Goal: Task Accomplishment & Management: Complete application form

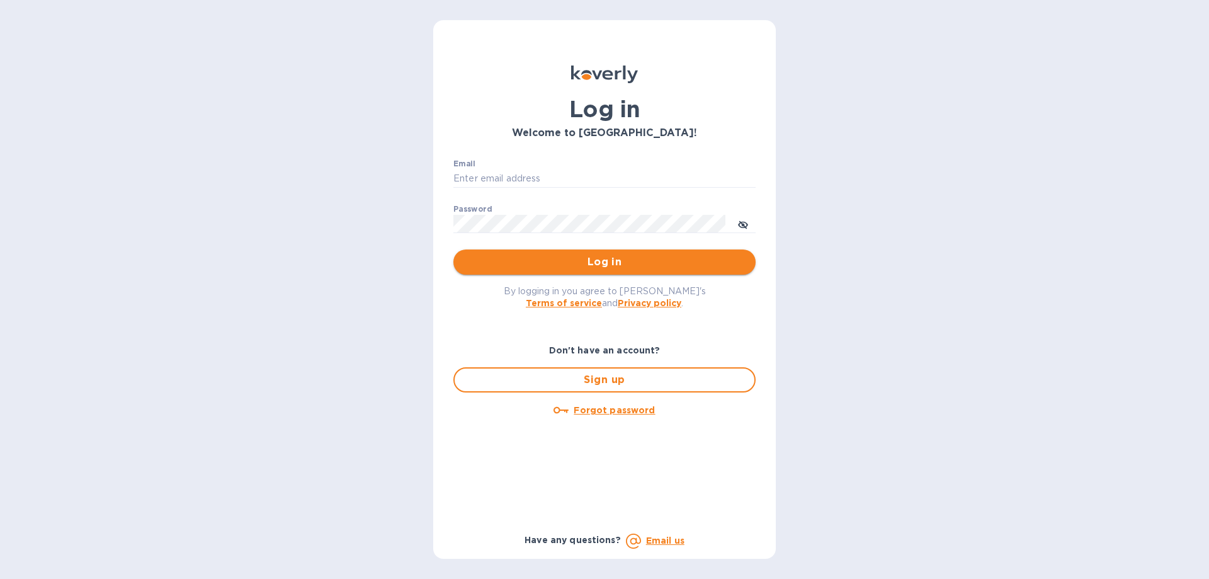
type input "oodlerexpress@gmail.com"
click at [548, 263] on span "Log in" at bounding box center [604, 261] width 282 height 15
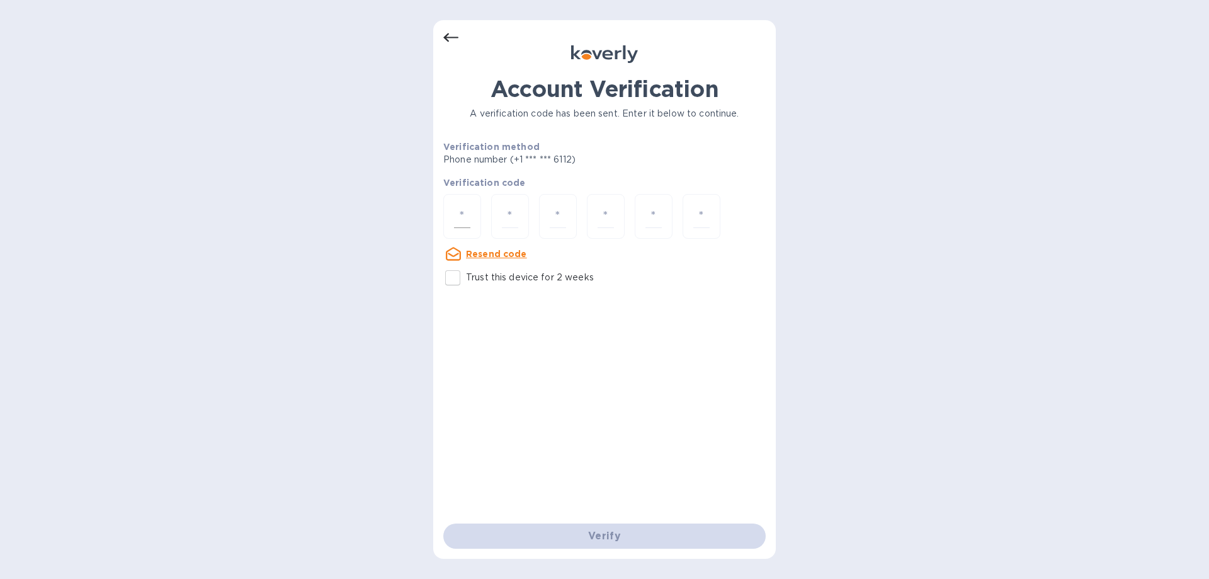
click at [472, 210] on div at bounding box center [462, 216] width 38 height 45
click at [458, 274] on input "Trust this device for 2 weeks" at bounding box center [452, 277] width 26 height 26
checkbox input "true"
click at [472, 198] on div at bounding box center [462, 216] width 38 height 45
type input "7"
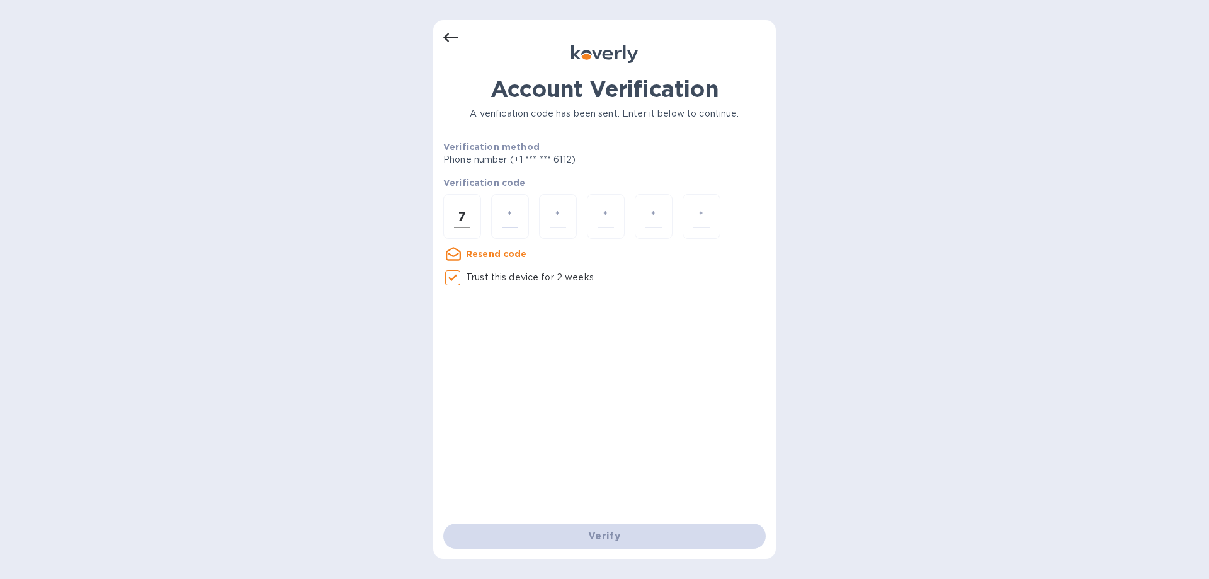
type input "7"
type input "0"
type input "7"
type input "3"
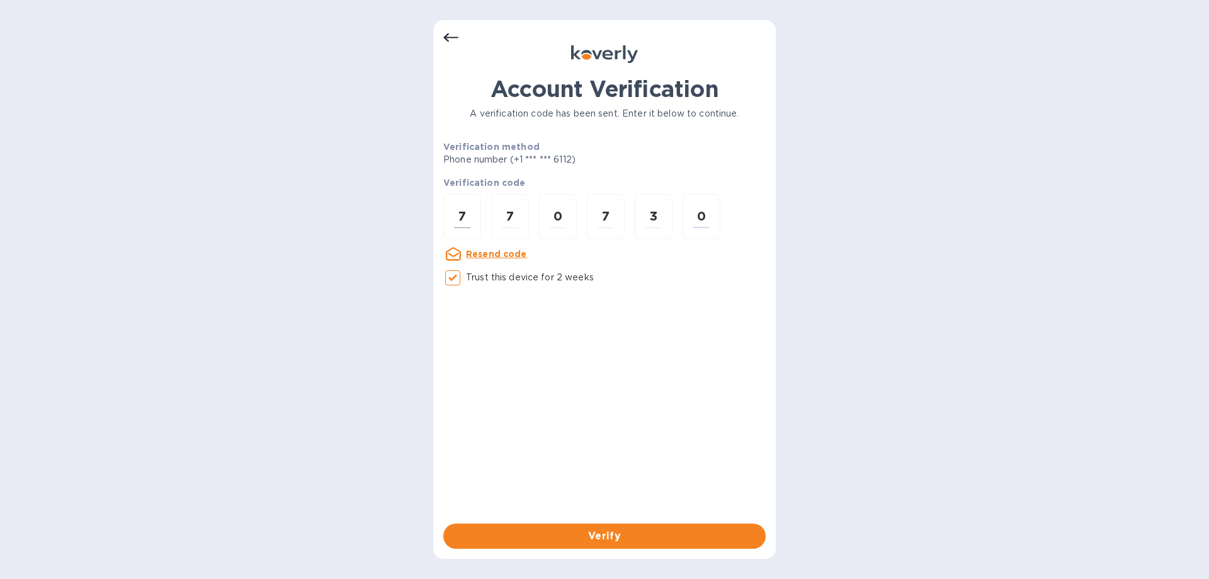
type input "0"
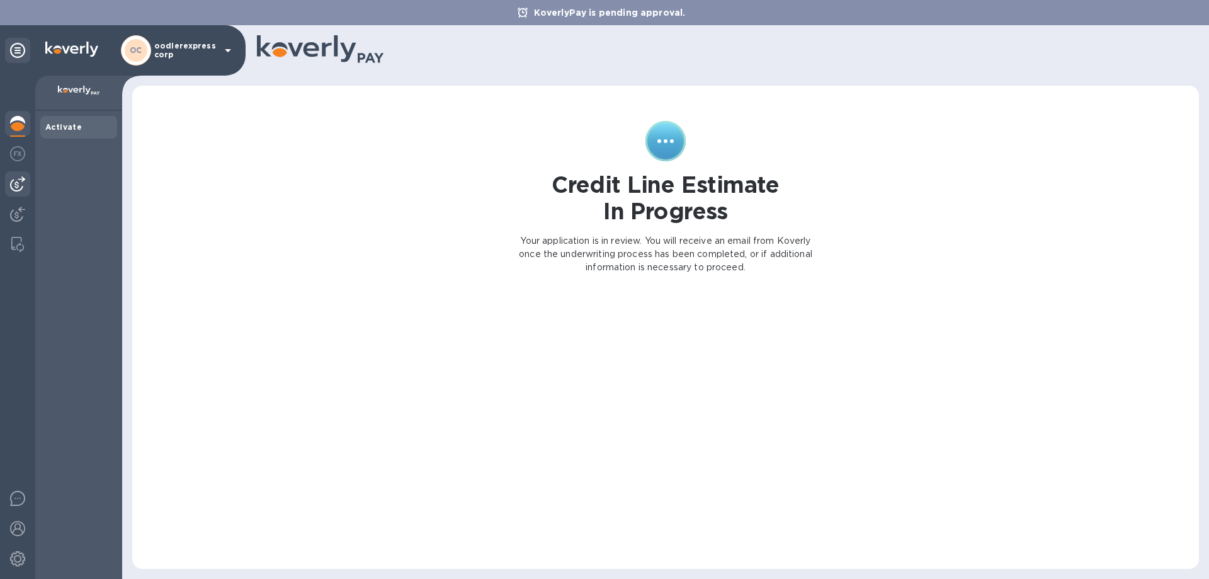
click at [20, 190] on img at bounding box center [17, 183] width 15 height 15
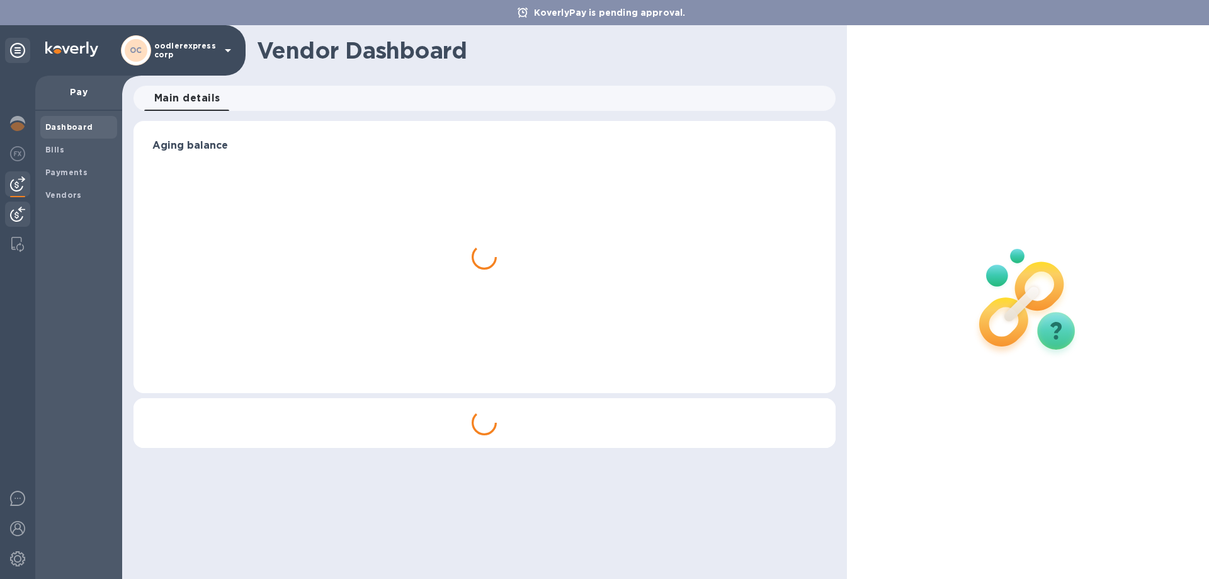
click at [21, 213] on img at bounding box center [17, 213] width 15 height 15
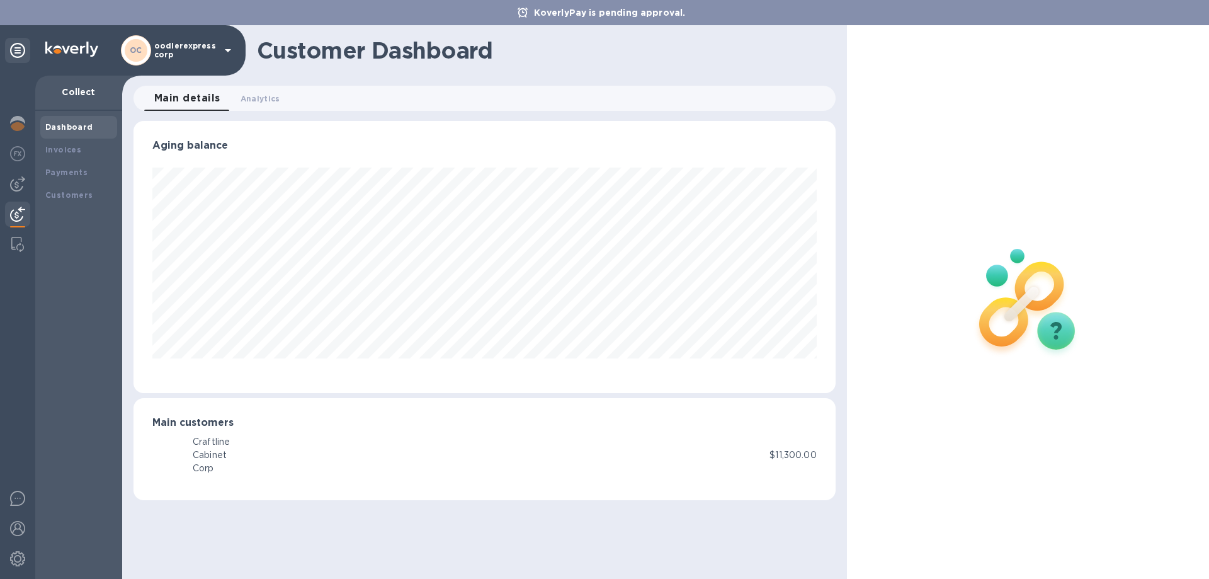
scroll to position [272, 701]
click at [55, 150] on b "Invoices" at bounding box center [63, 149] width 36 height 9
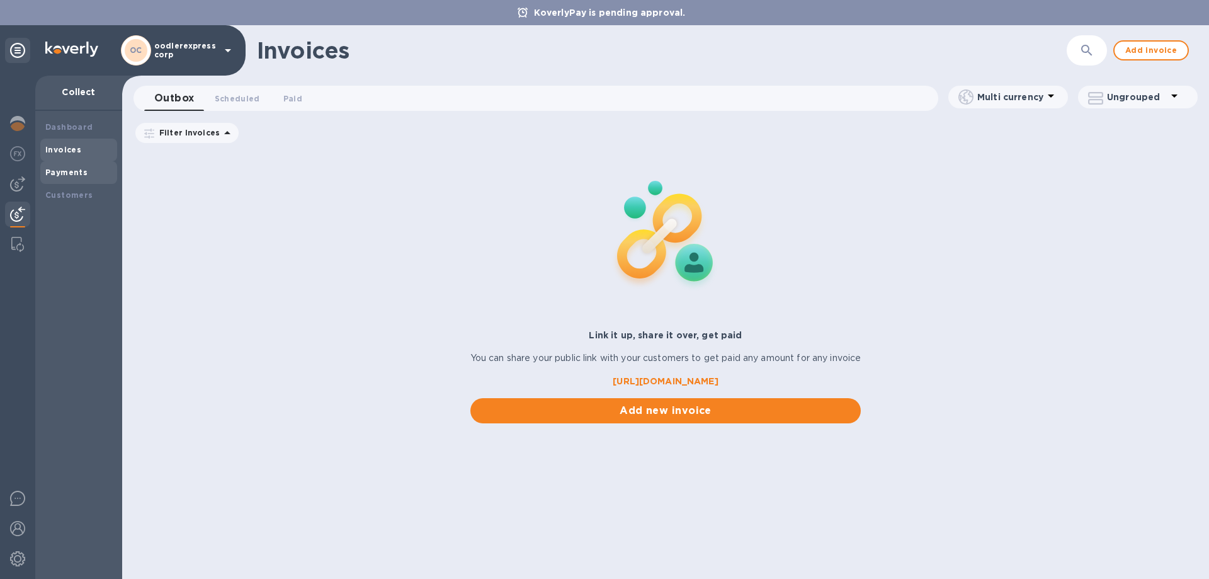
click at [76, 171] on b "Payments" at bounding box center [66, 171] width 42 height 9
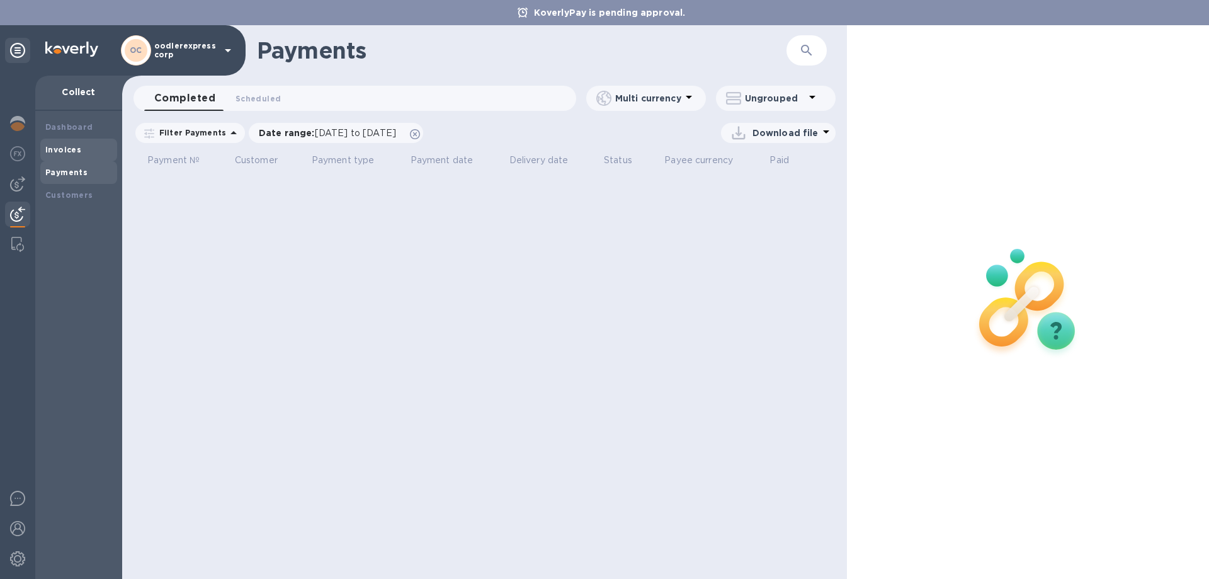
click at [55, 142] on div "Invoices" at bounding box center [78, 149] width 77 height 23
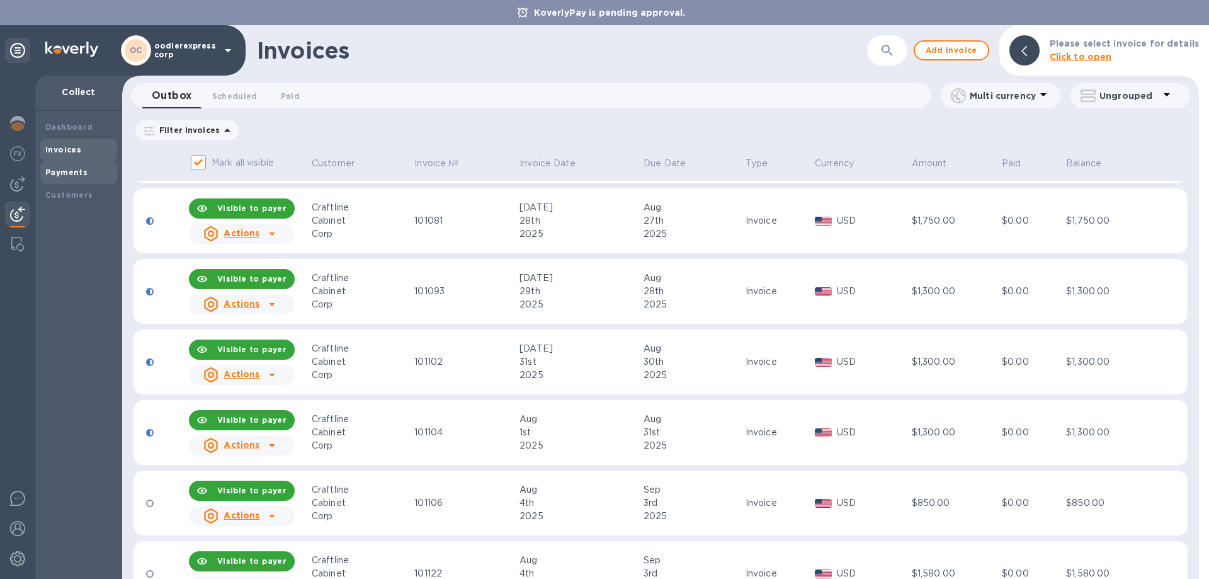
scroll to position [115, 0]
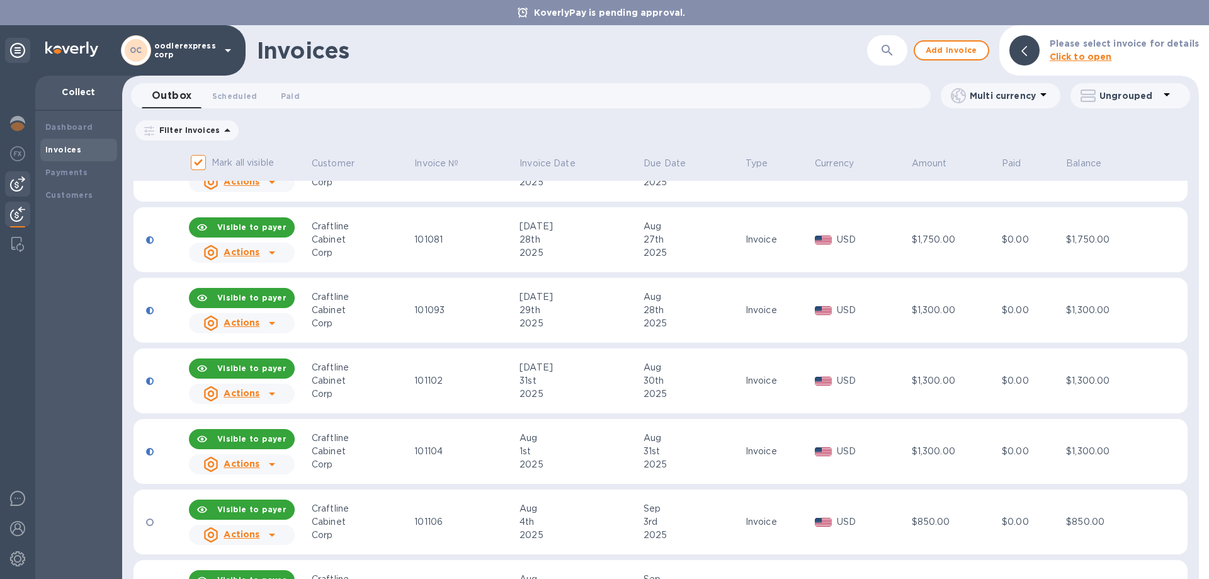
click at [14, 190] on img at bounding box center [17, 183] width 15 height 15
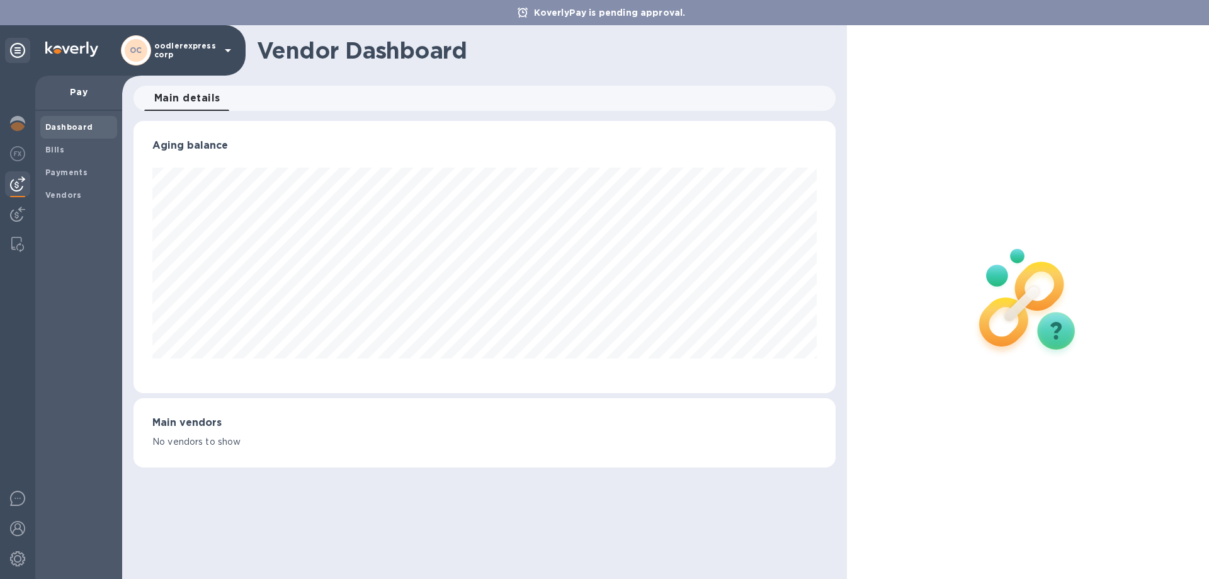
scroll to position [272, 701]
click at [65, 152] on span "Bills" at bounding box center [78, 150] width 67 height 13
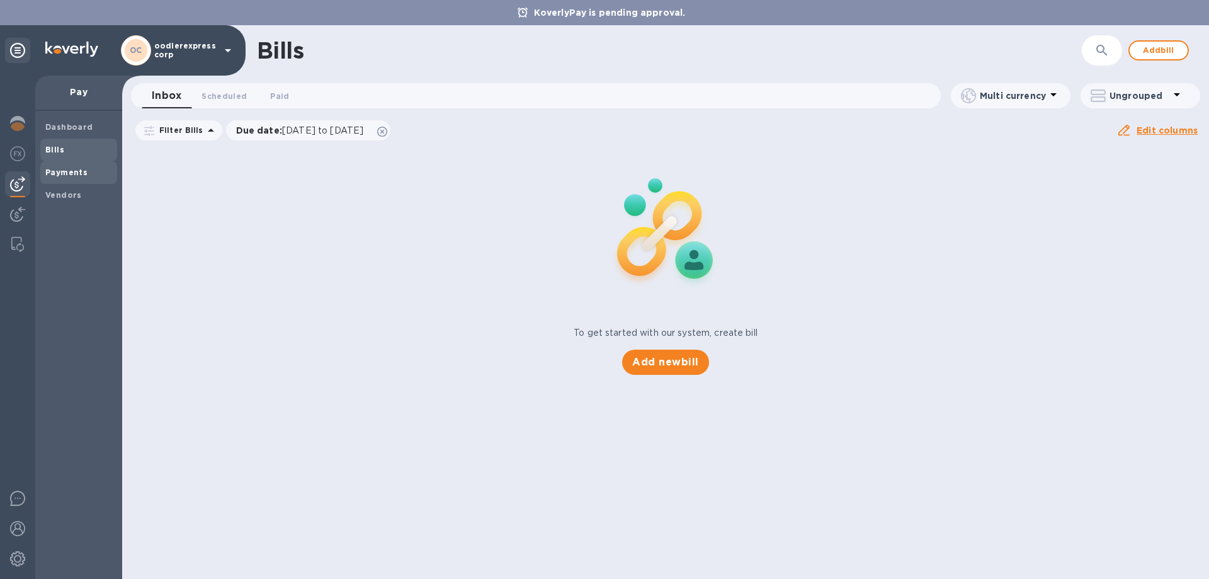
click at [77, 170] on b "Payments" at bounding box center [66, 171] width 42 height 9
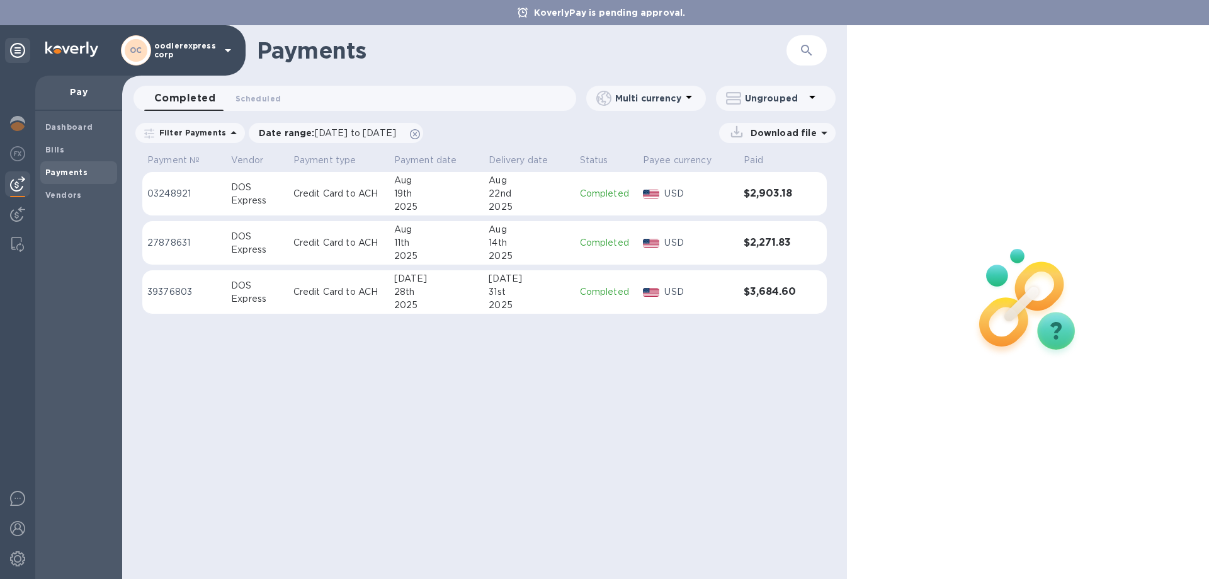
click at [419, 185] on div "Aug" at bounding box center [436, 180] width 85 height 13
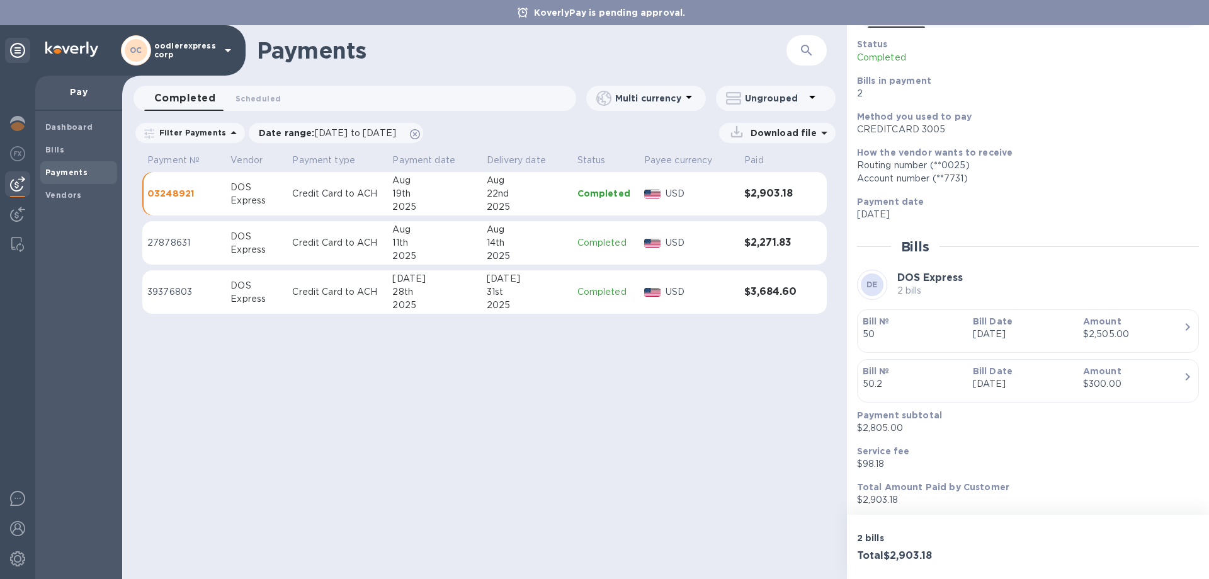
scroll to position [80, 0]
click at [70, 134] on div "Dashboard" at bounding box center [78, 127] width 77 height 23
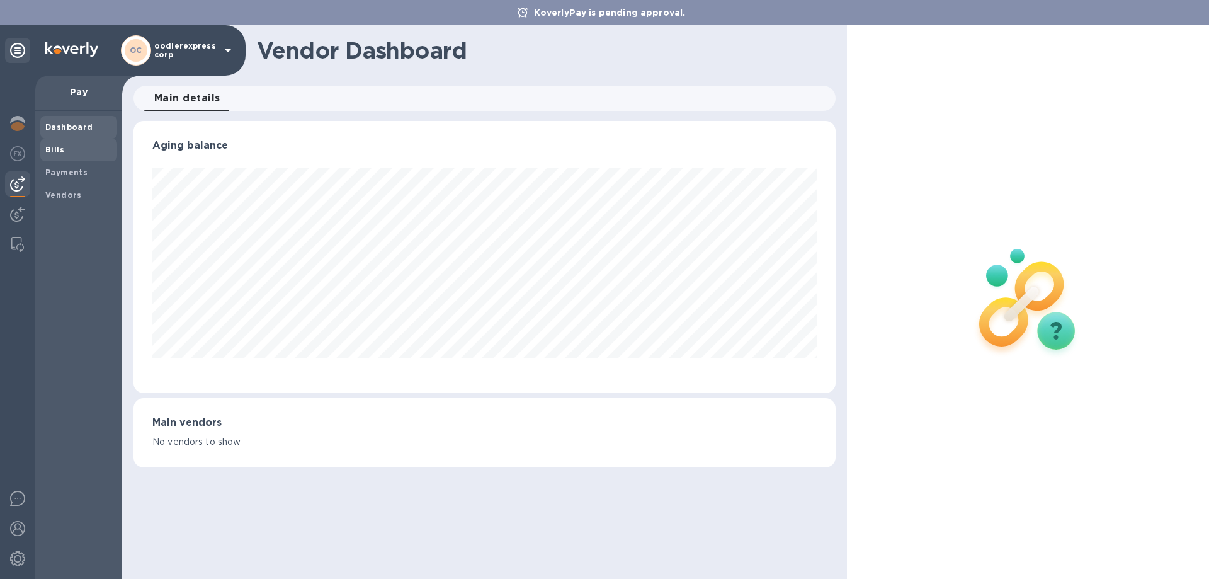
scroll to position [272, 701]
click at [69, 144] on span "Bills" at bounding box center [78, 150] width 67 height 13
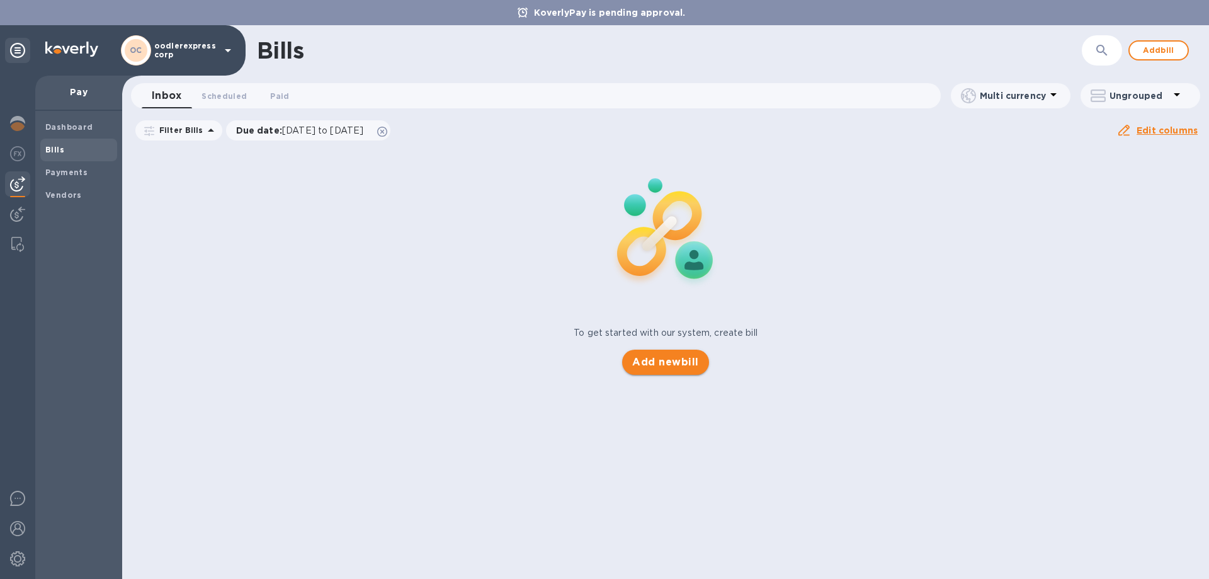
click at [666, 354] on button "Add new bill" at bounding box center [665, 361] width 86 height 25
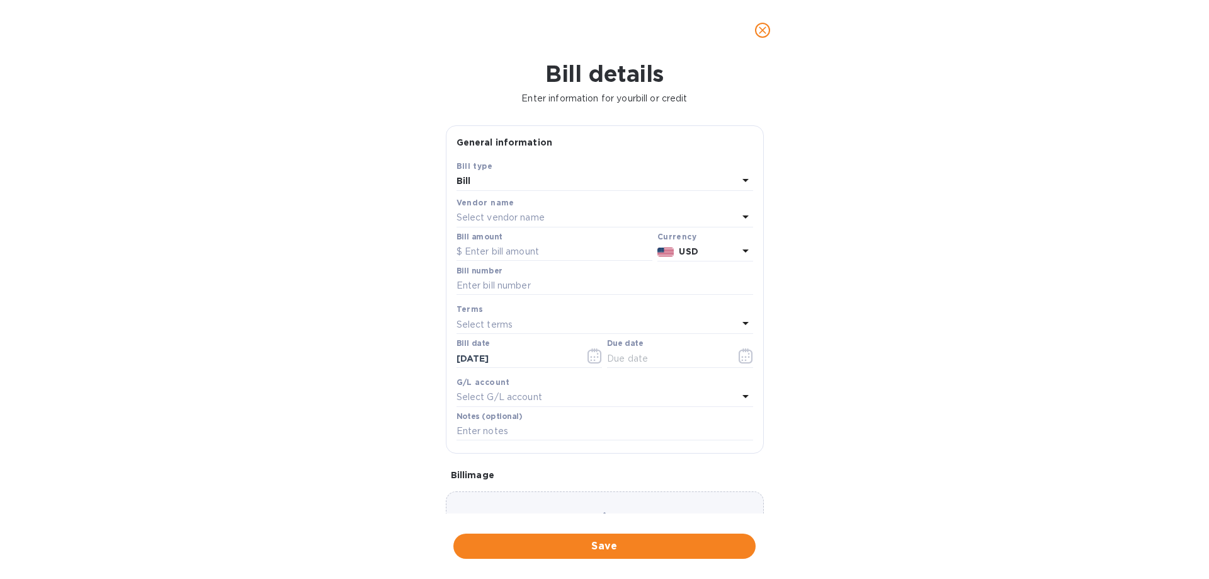
click at [491, 213] on p "Select vendor name" at bounding box center [500, 217] width 88 height 13
click at [504, 285] on p "DOS Express" at bounding box center [599, 289] width 266 height 13
click at [494, 283] on input "text" at bounding box center [604, 285] width 297 height 19
click at [480, 317] on div "Select terms" at bounding box center [596, 324] width 281 height 18
click at [491, 246] on input "text" at bounding box center [554, 251] width 196 height 19
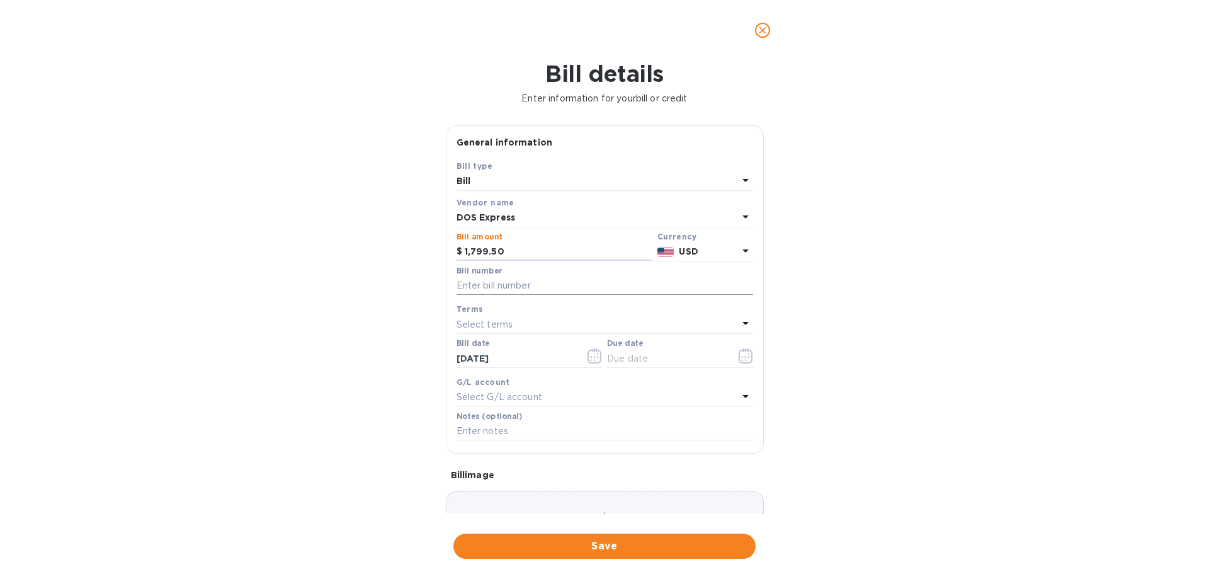
type input "1,799.50"
click at [504, 286] on input "text" at bounding box center [604, 285] width 297 height 19
click at [479, 361] on input "[DATE]" at bounding box center [515, 358] width 119 height 19
click at [583, 357] on button "button" at bounding box center [595, 356] width 30 height 30
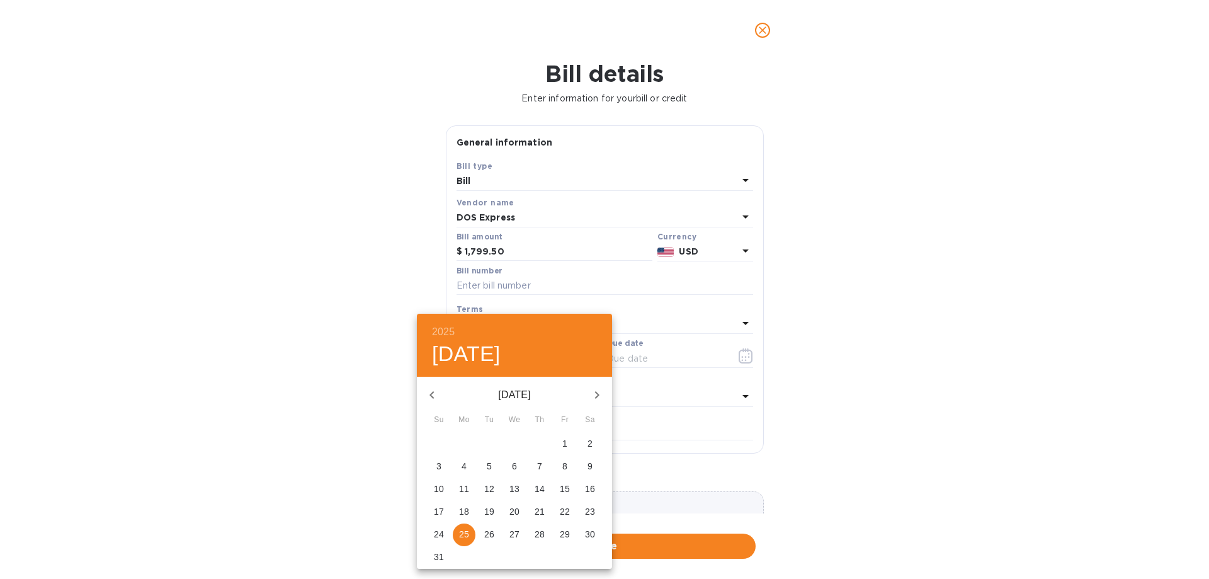
click at [468, 507] on span "18" at bounding box center [464, 511] width 23 height 13
type input "[DATE]"
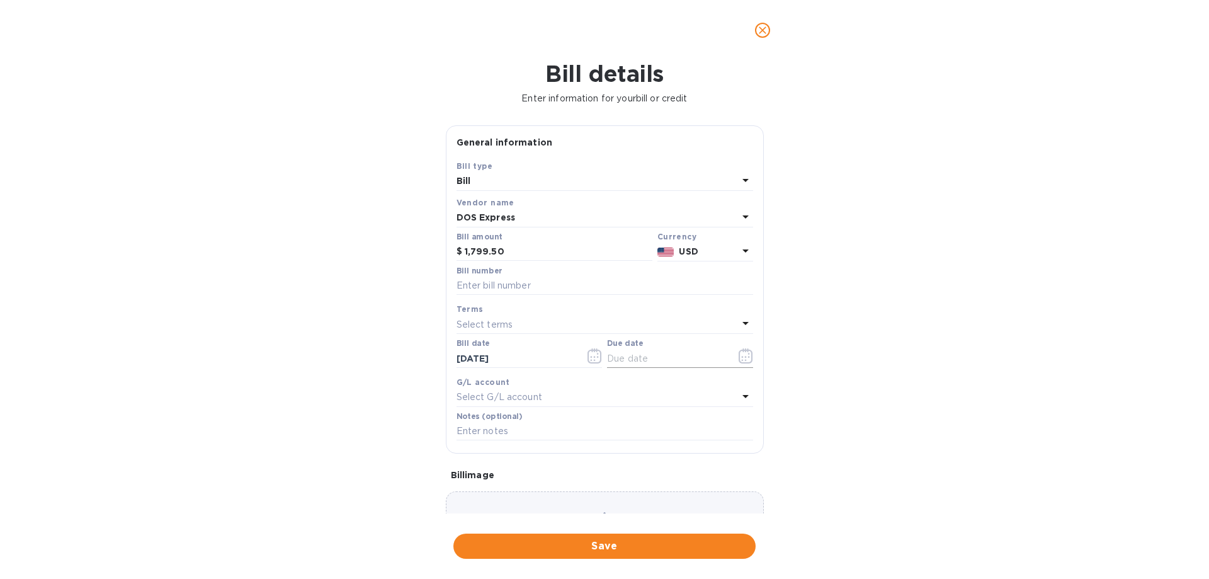
click at [738, 354] on icon "button" at bounding box center [745, 355] width 14 height 15
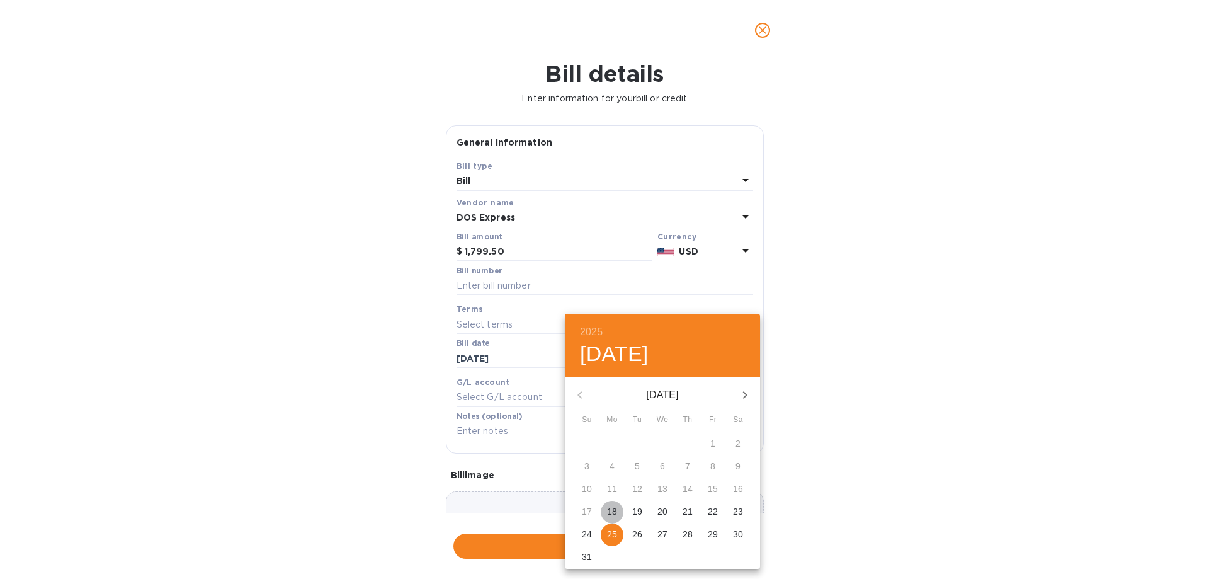
drag, startPoint x: 613, startPoint y: 512, endPoint x: 609, endPoint y: 507, distance: 6.8
click at [612, 511] on p "18" at bounding box center [612, 511] width 10 height 13
type input "[DATE]"
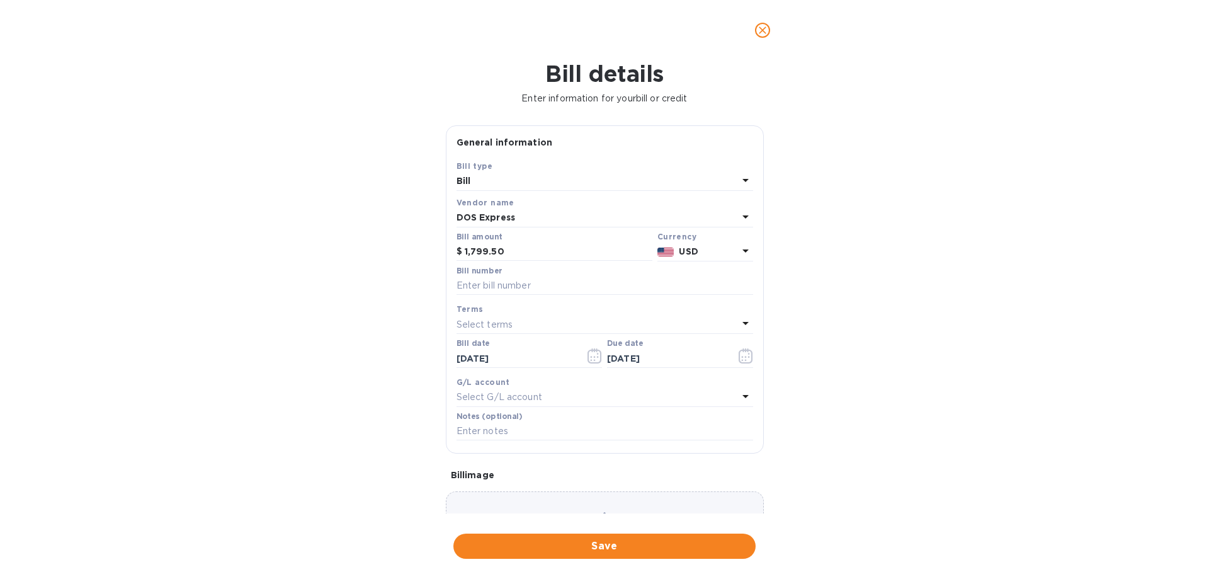
click at [771, 282] on div "Bill details Enter information for your bill or credit General information Save…" at bounding box center [604, 319] width 1209 height 518
click at [486, 287] on input "text" at bounding box center [604, 285] width 297 height 19
click at [490, 322] on p "Select terms" at bounding box center [484, 324] width 57 height 13
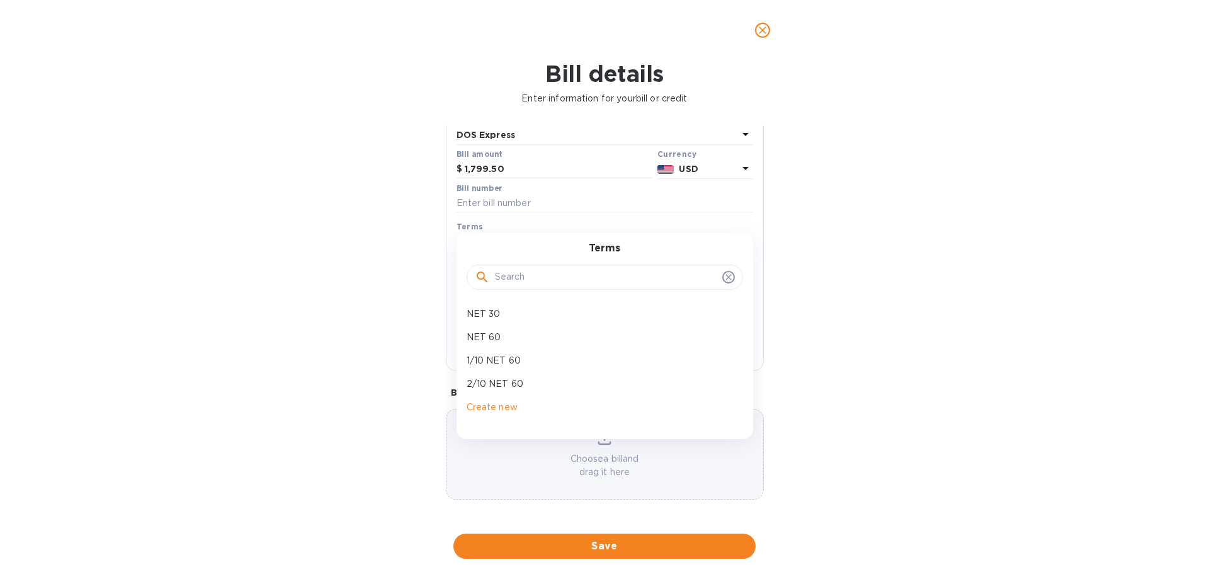
scroll to position [84, 0]
click at [411, 271] on div "Bill details Enter information for your bill or credit General information Save…" at bounding box center [604, 319] width 1209 height 518
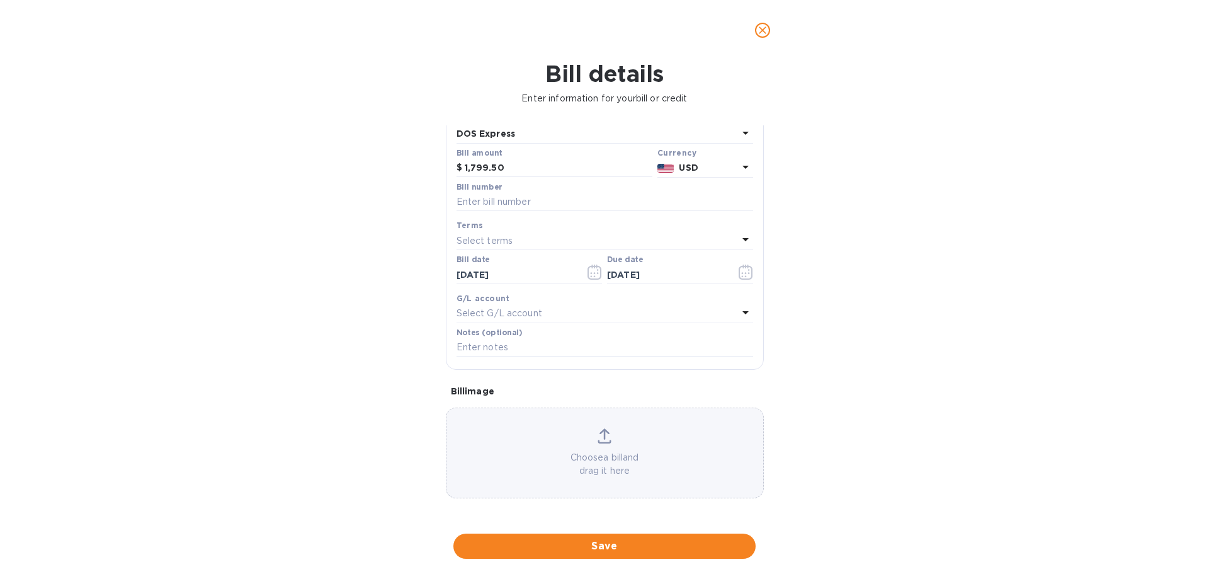
click at [565, 307] on div "Select G/L account" at bounding box center [596, 314] width 281 height 18
click at [538, 309] on div "Accounts No options" at bounding box center [604, 355] width 297 height 103
click at [558, 495] on div "Choose a bill and drag it here" at bounding box center [605, 452] width 318 height 91
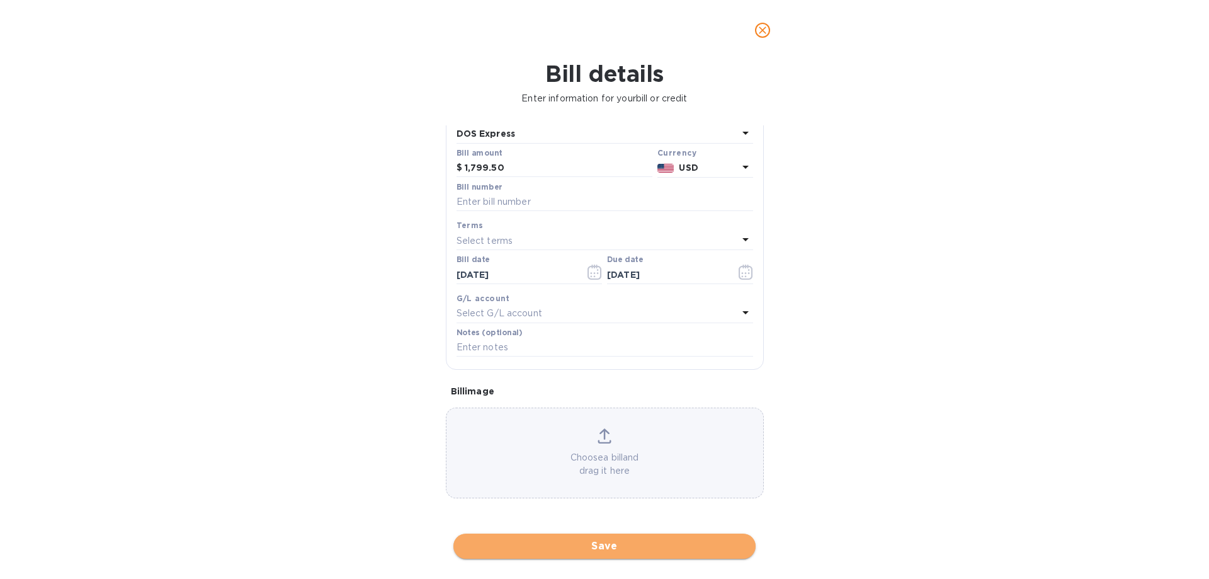
click at [594, 549] on span "Save" at bounding box center [604, 545] width 282 height 15
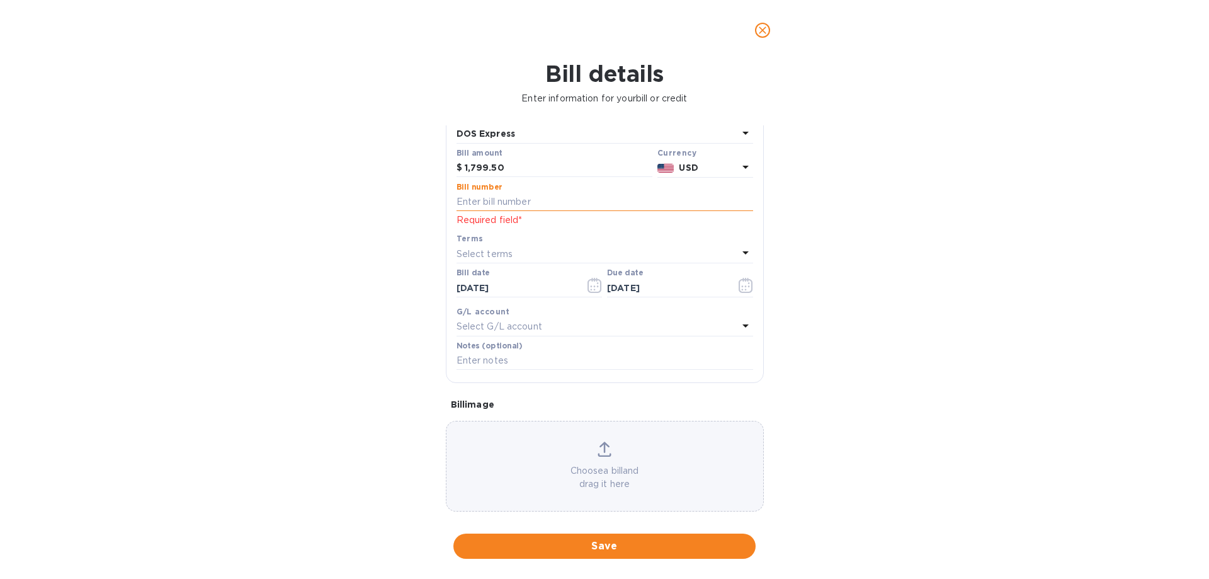
click at [482, 202] on input "text" at bounding box center [604, 202] width 297 height 19
type input "1111"
click button "Save" at bounding box center [0, 0] width 0 height 0
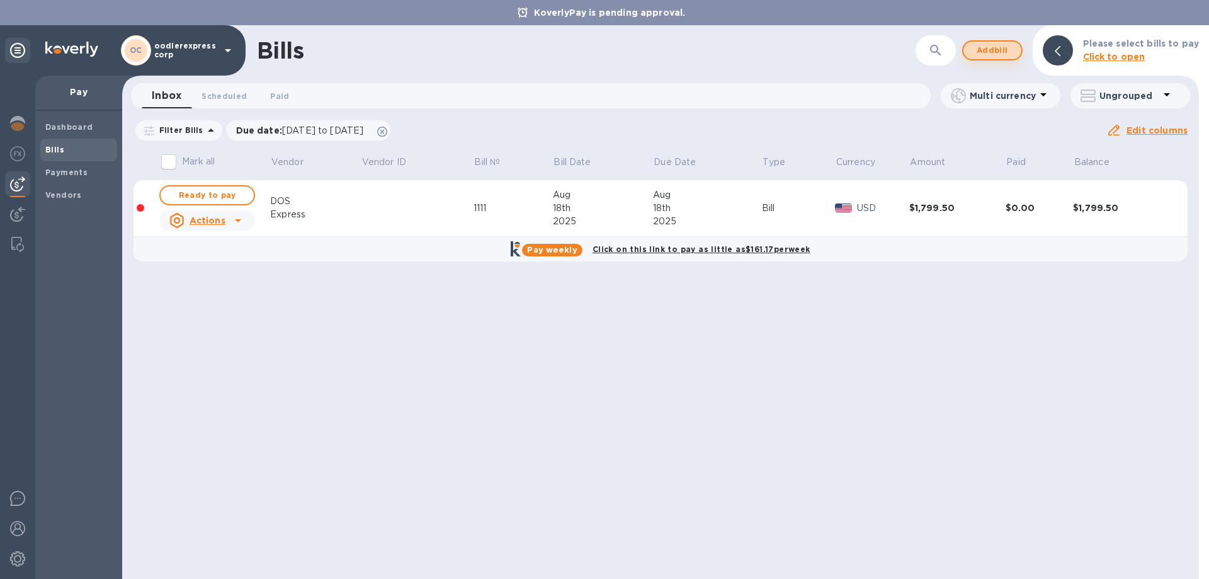
click at [1006, 47] on span "Add bill" at bounding box center [992, 50] width 38 height 15
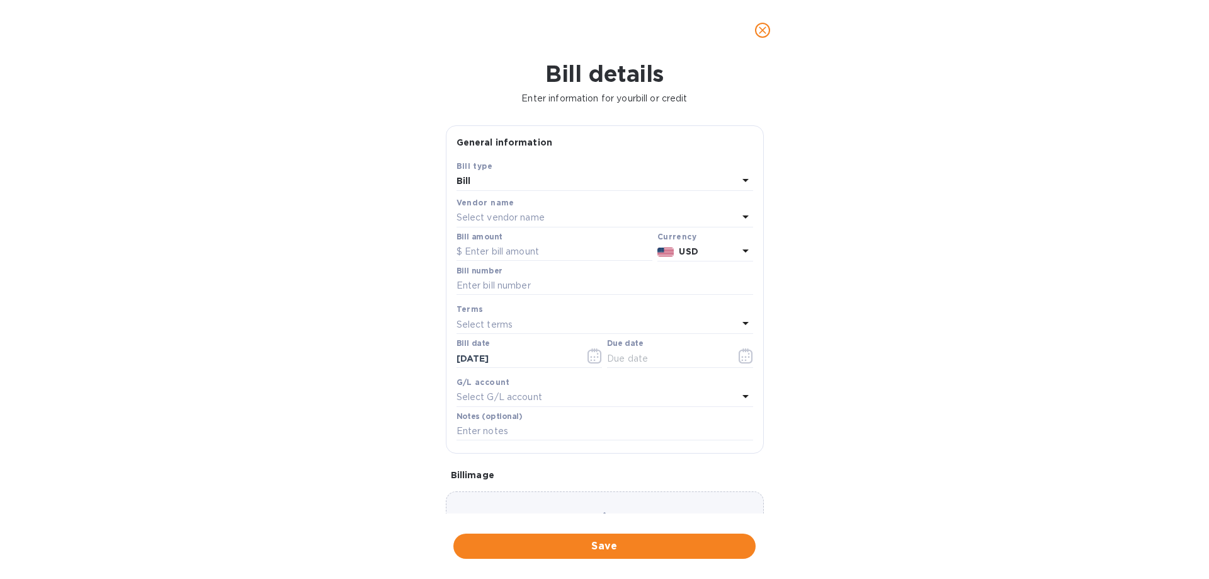
click at [511, 211] on p "Select vendor name" at bounding box center [500, 217] width 88 height 13
click at [511, 294] on p "DOS Express" at bounding box center [599, 289] width 266 height 13
click at [487, 288] on input "text" at bounding box center [604, 285] width 297 height 19
type input "51 helper"
click at [738, 356] on icon "button" at bounding box center [745, 355] width 14 height 15
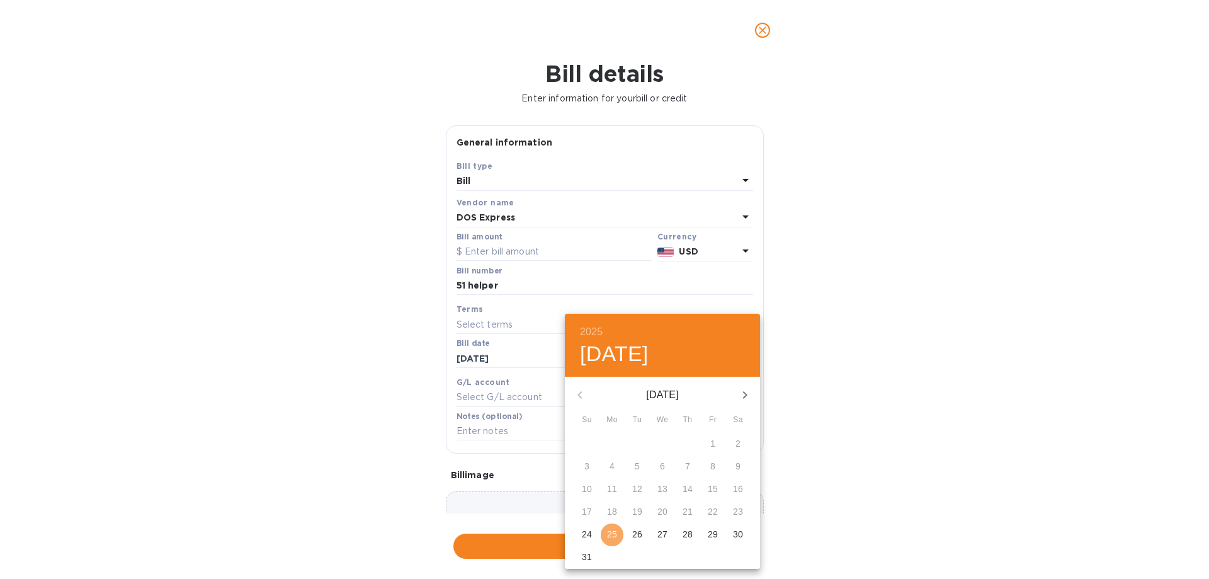
click at [608, 531] on p "25" at bounding box center [612, 534] width 10 height 13
type input "[DATE]"
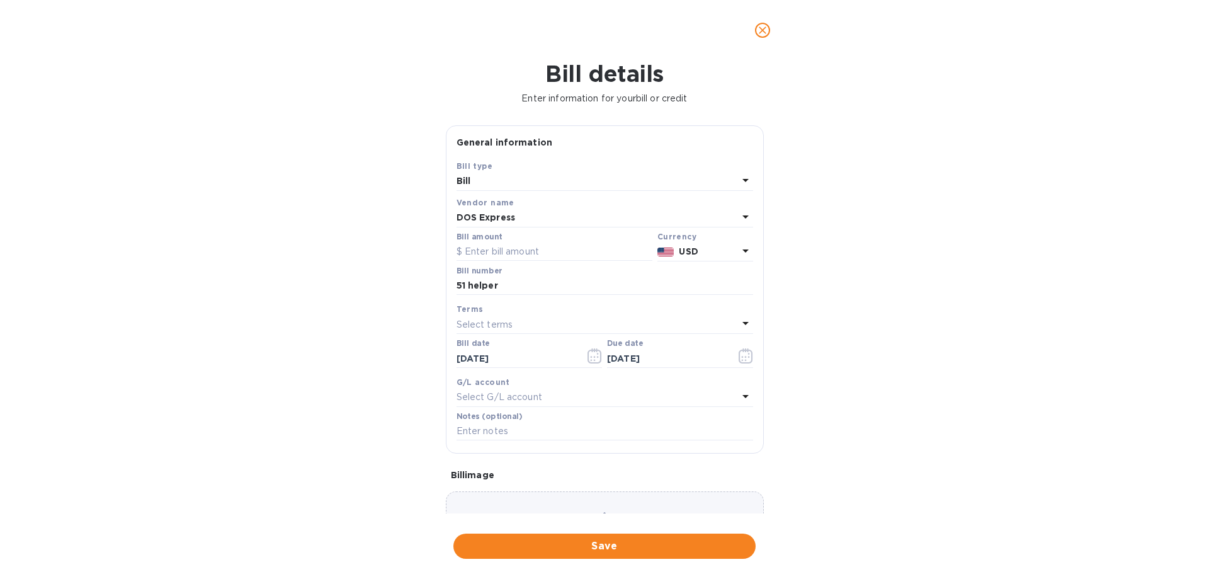
click at [531, 499] on div "Choose a bill and drag it here" at bounding box center [605, 536] width 318 height 91
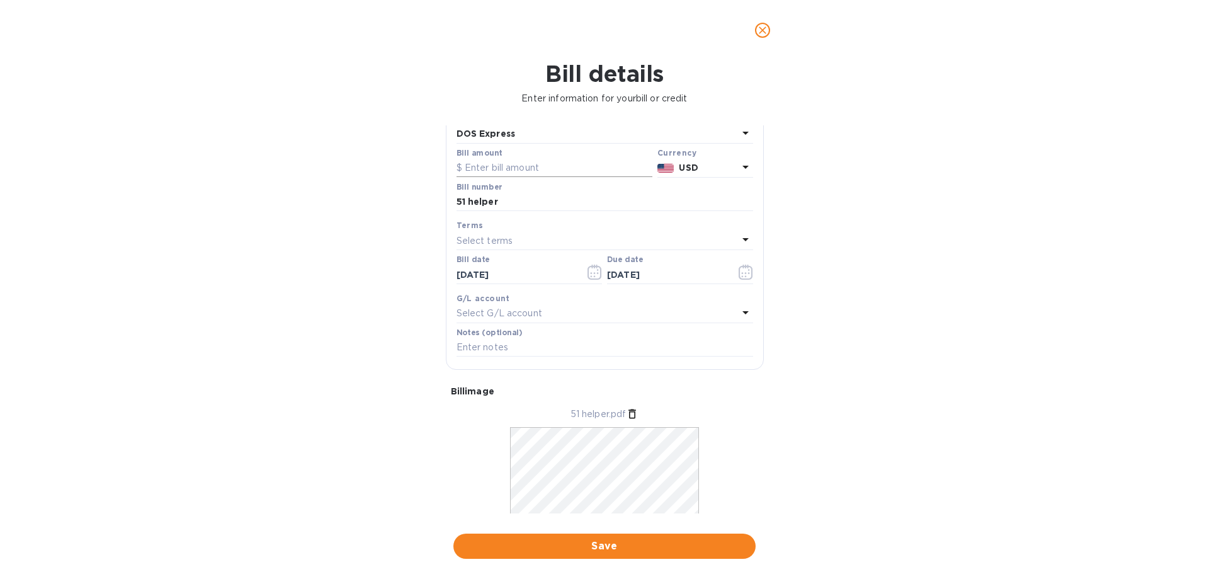
click at [523, 171] on input "text" at bounding box center [554, 168] width 196 height 19
type input "349.99"
click at [609, 544] on span "Save" at bounding box center [604, 545] width 282 height 15
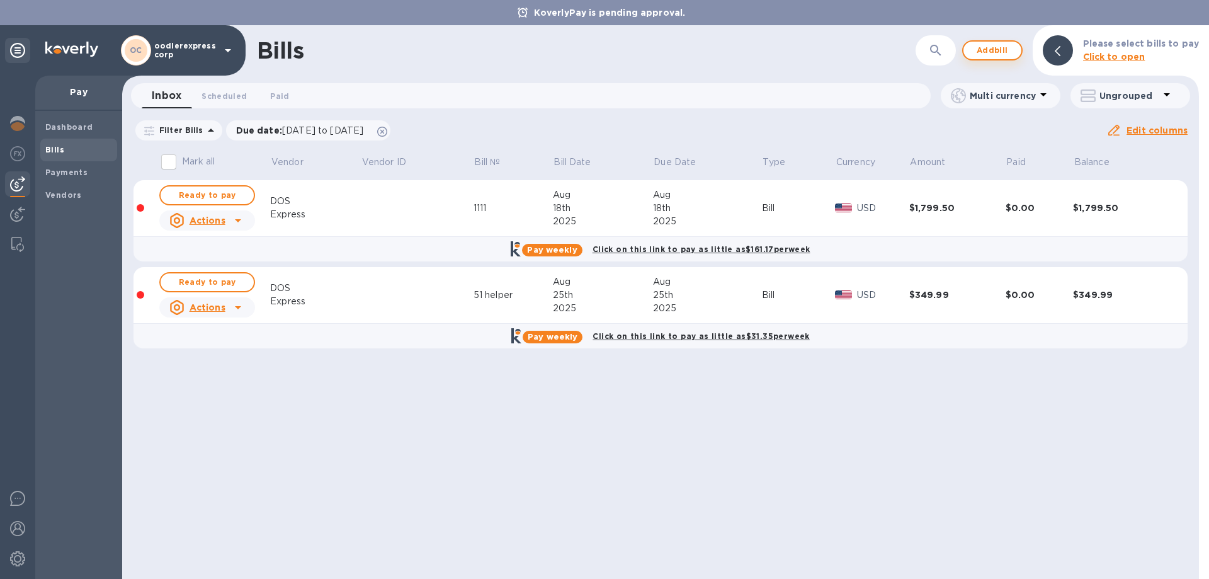
click at [982, 50] on span "Add bill" at bounding box center [992, 50] width 38 height 15
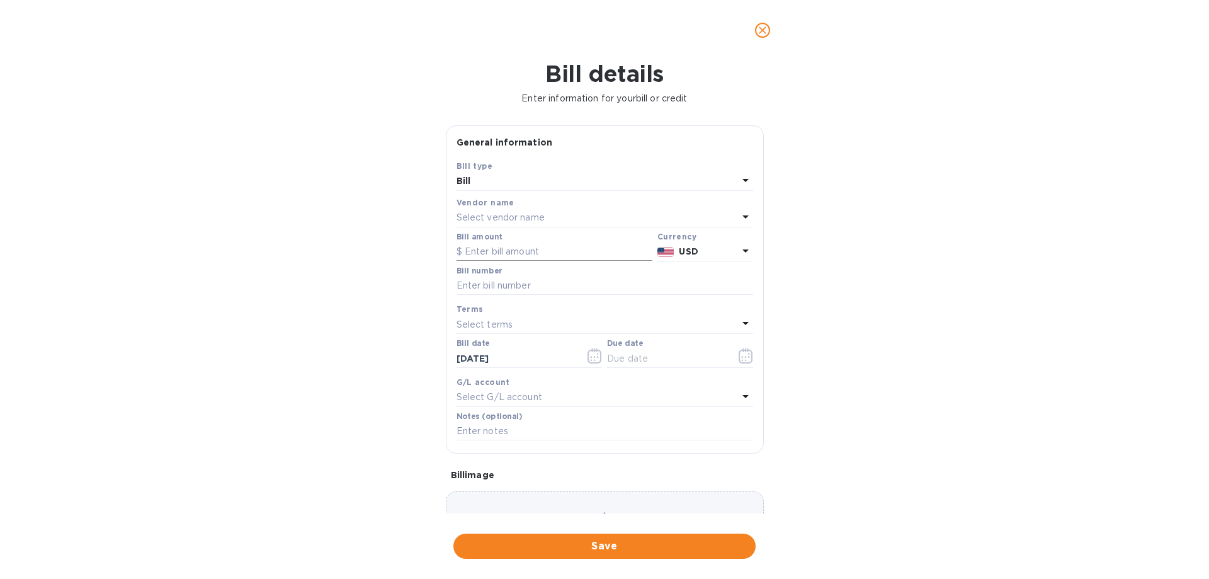
click at [508, 248] on input "text" at bounding box center [554, 251] width 196 height 19
type input "1,215.67"
click at [477, 287] on input "text" at bounding box center [604, 285] width 297 height 19
type input "51 Dos"
click at [494, 216] on p "Select vendor name" at bounding box center [500, 217] width 88 height 13
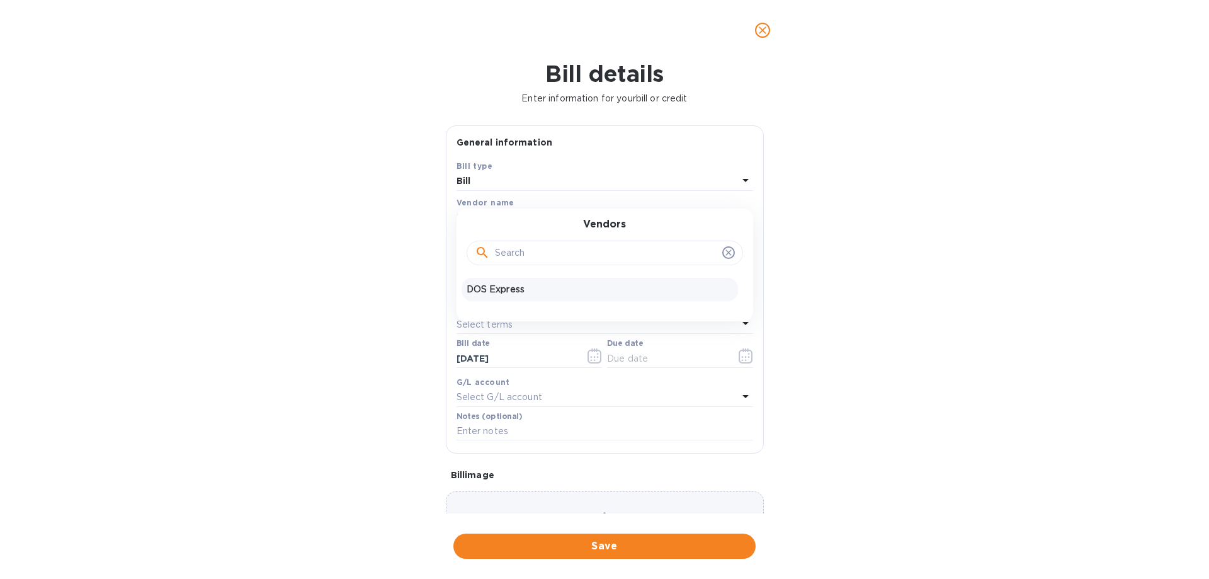
click at [506, 286] on p "DOS Express" at bounding box center [599, 289] width 266 height 13
click at [738, 357] on icon "button" at bounding box center [745, 355] width 14 height 15
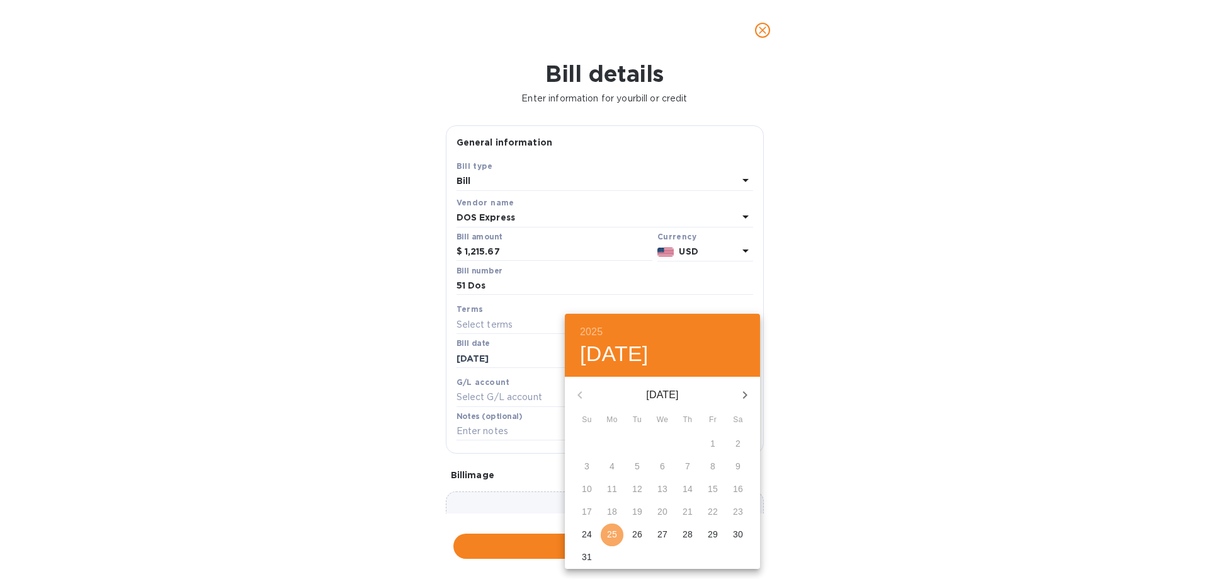
drag, startPoint x: 614, startPoint y: 537, endPoint x: 575, endPoint y: 480, distance: 68.8
click at [614, 537] on p "25" at bounding box center [612, 534] width 10 height 13
type input "[DATE]"
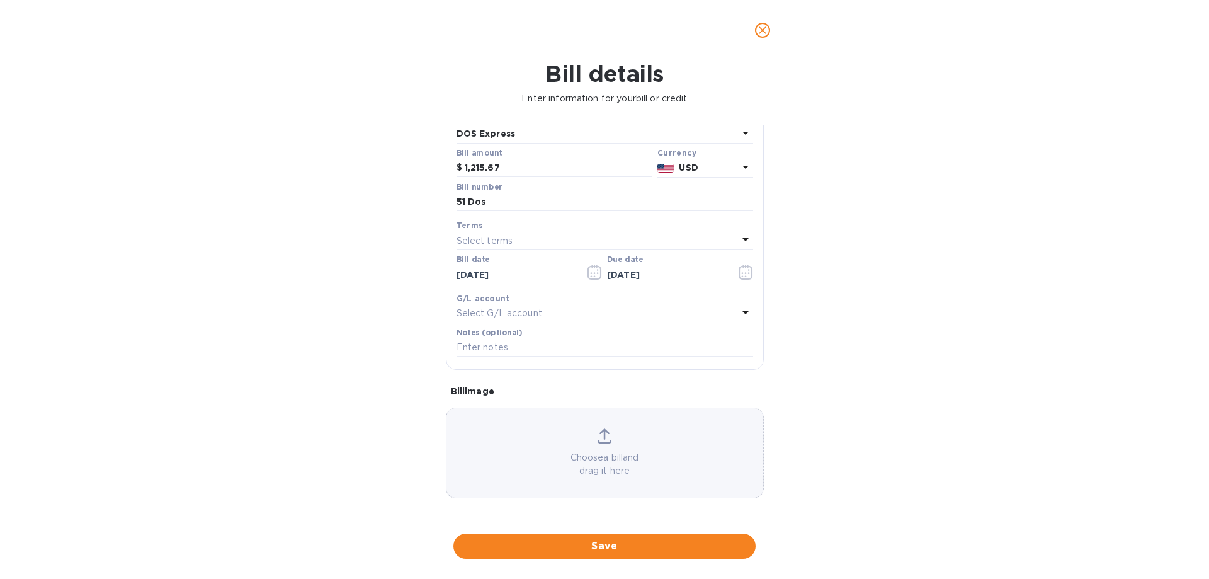
click at [593, 450] on div "Choose a bill and drag it here" at bounding box center [604, 452] width 317 height 49
click at [618, 545] on span "Save" at bounding box center [604, 545] width 282 height 15
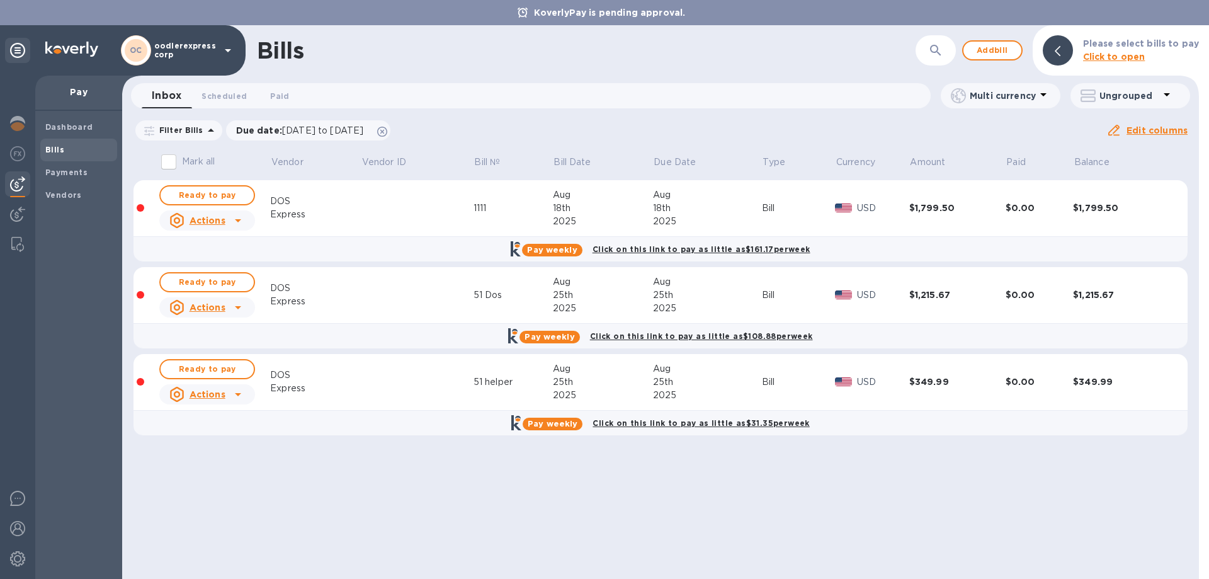
click at [950, 578] on html "KoverlyPay is pending approval. OC oodlerexpress corp Pay Dashboard Bills Payme…" at bounding box center [604, 289] width 1209 height 579
